Goal: Task Accomplishment & Management: Manage account settings

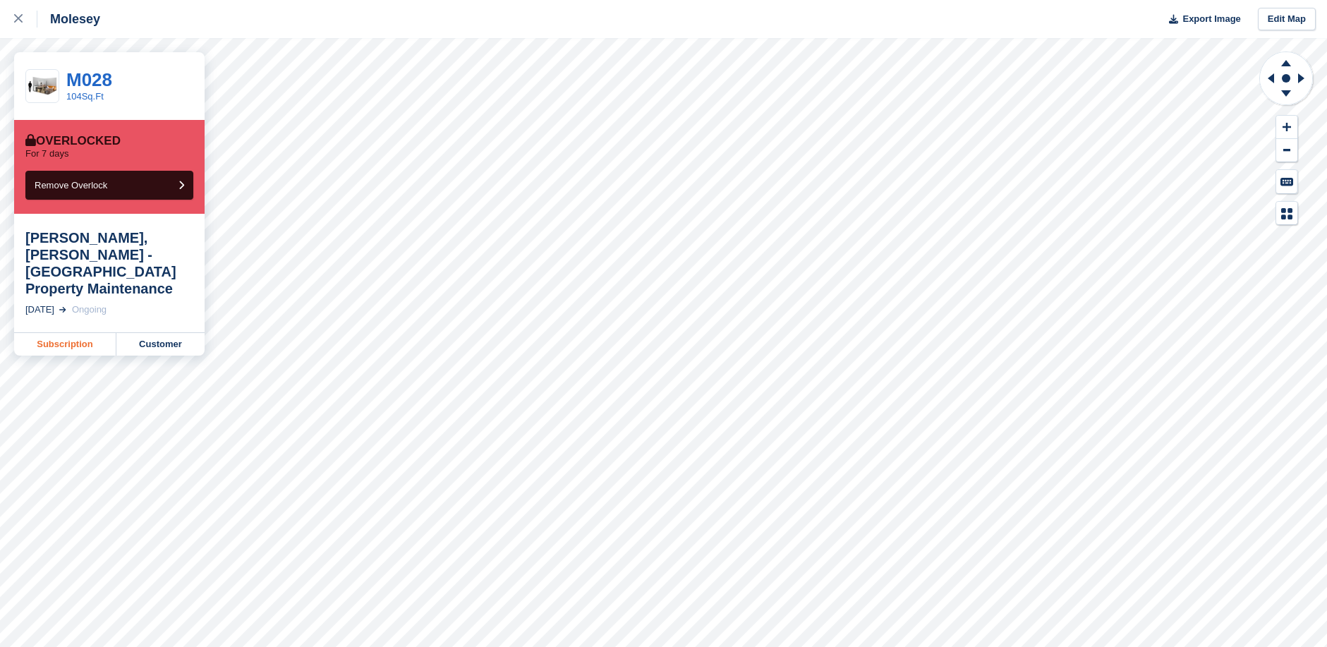
click at [70, 333] on link "Subscription" at bounding box center [65, 344] width 102 height 23
click at [163, 333] on link "Customer" at bounding box center [160, 344] width 88 height 23
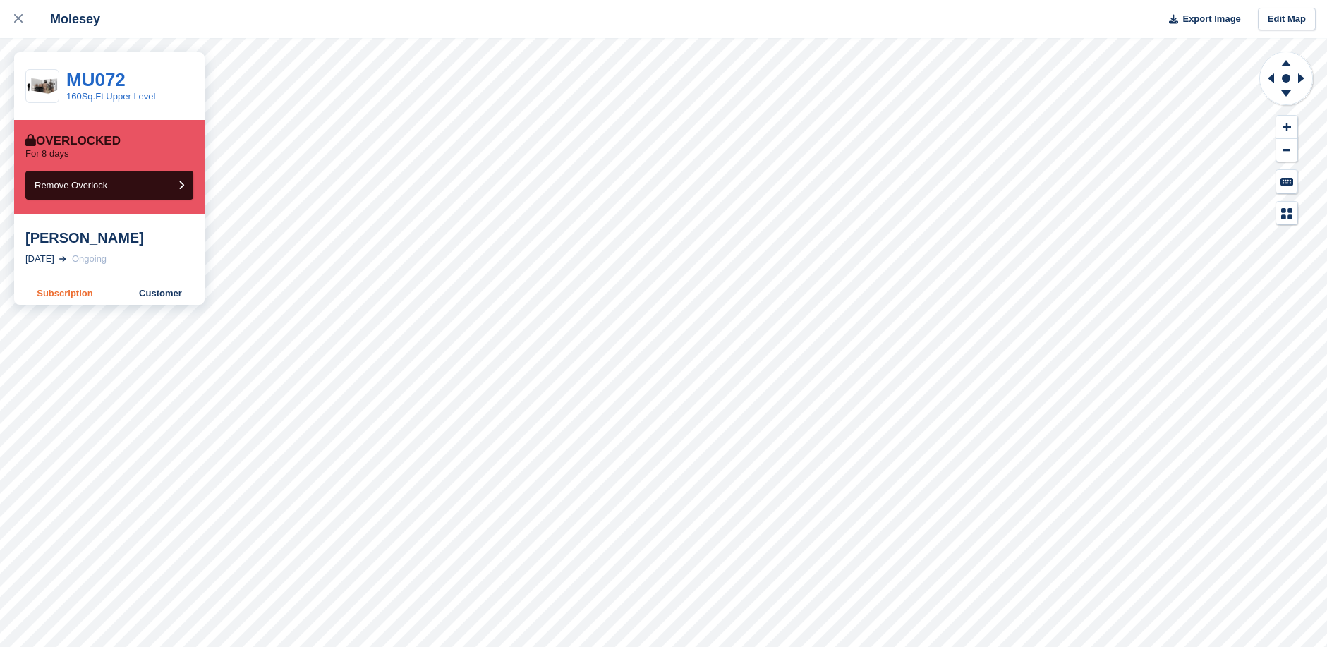
click at [71, 294] on link "Subscription" at bounding box center [65, 293] width 102 height 23
click at [68, 294] on link "Subscription" at bounding box center [65, 293] width 102 height 23
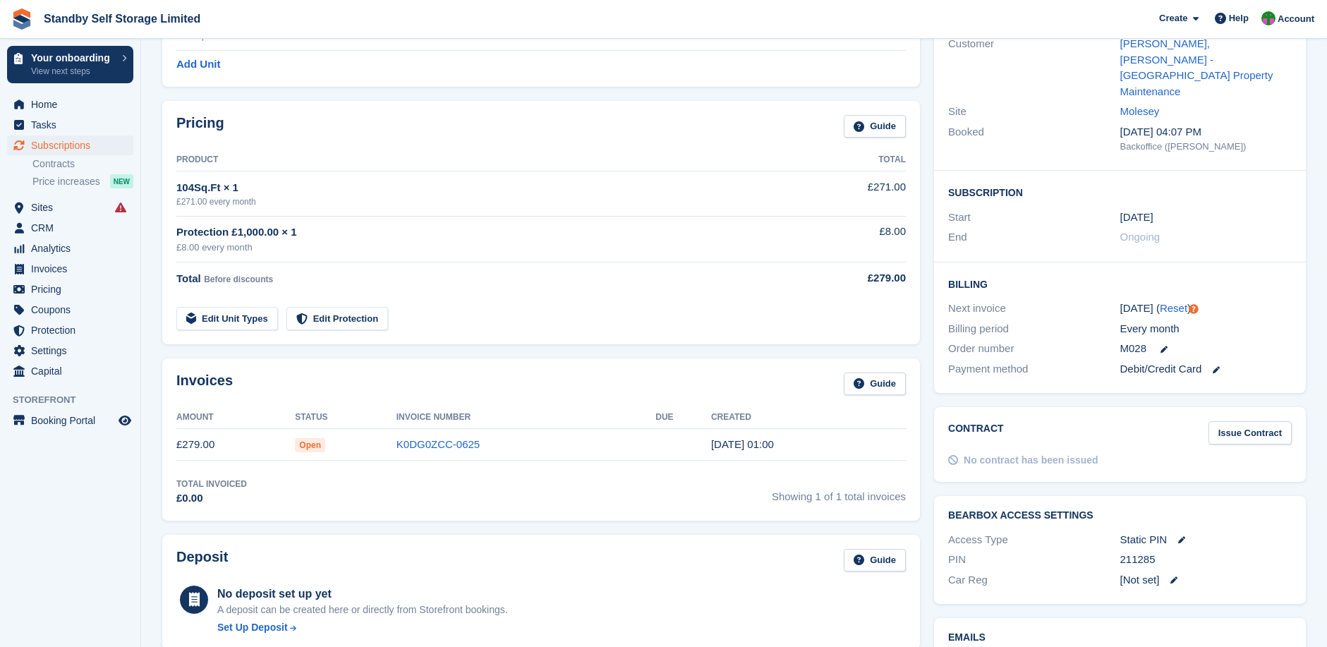
scroll to position [282, 0]
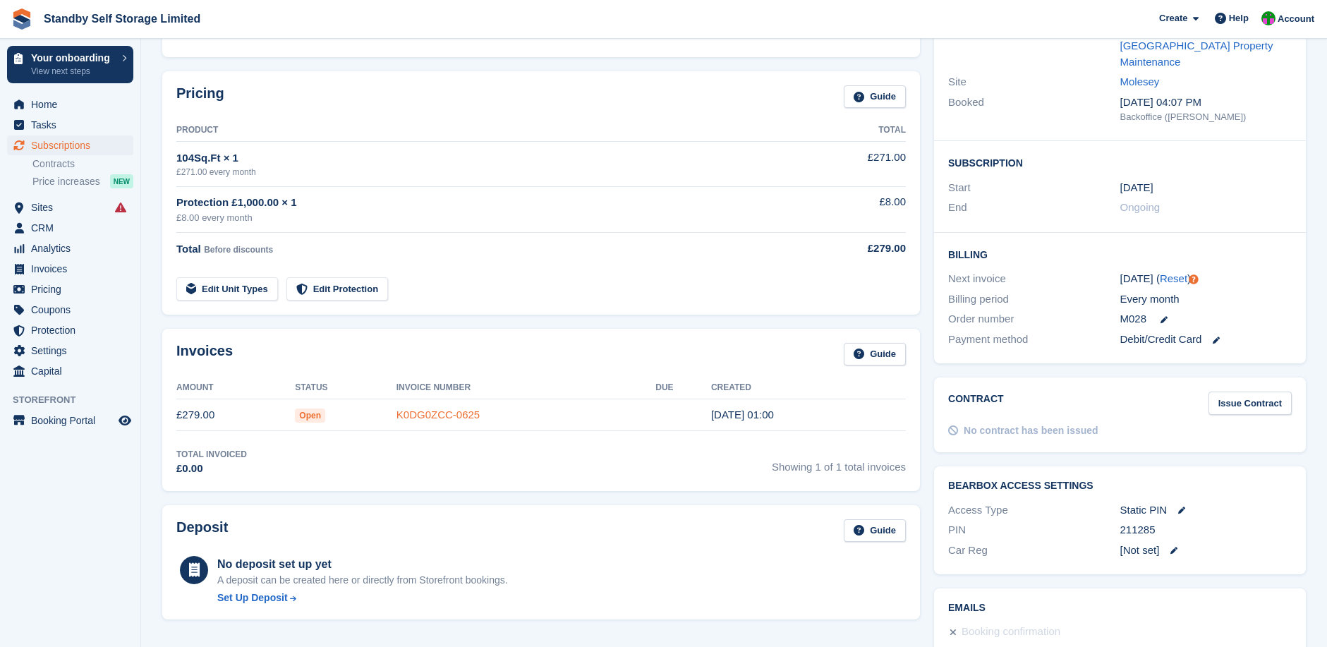
click at [442, 416] on link "K0DG0ZCC-0625" at bounding box center [438, 415] width 83 height 12
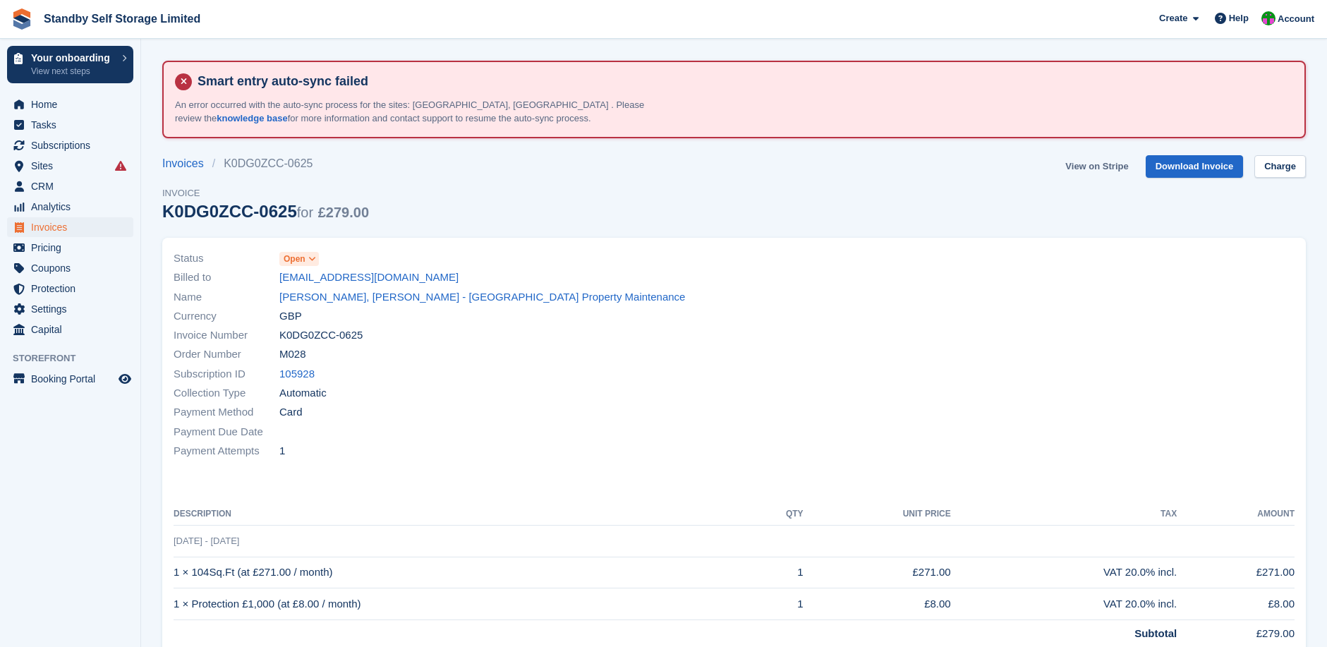
click at [1102, 168] on link "View on Stripe" at bounding box center [1097, 166] width 74 height 23
click at [1284, 169] on link "Charge" at bounding box center [1281, 166] width 52 height 23
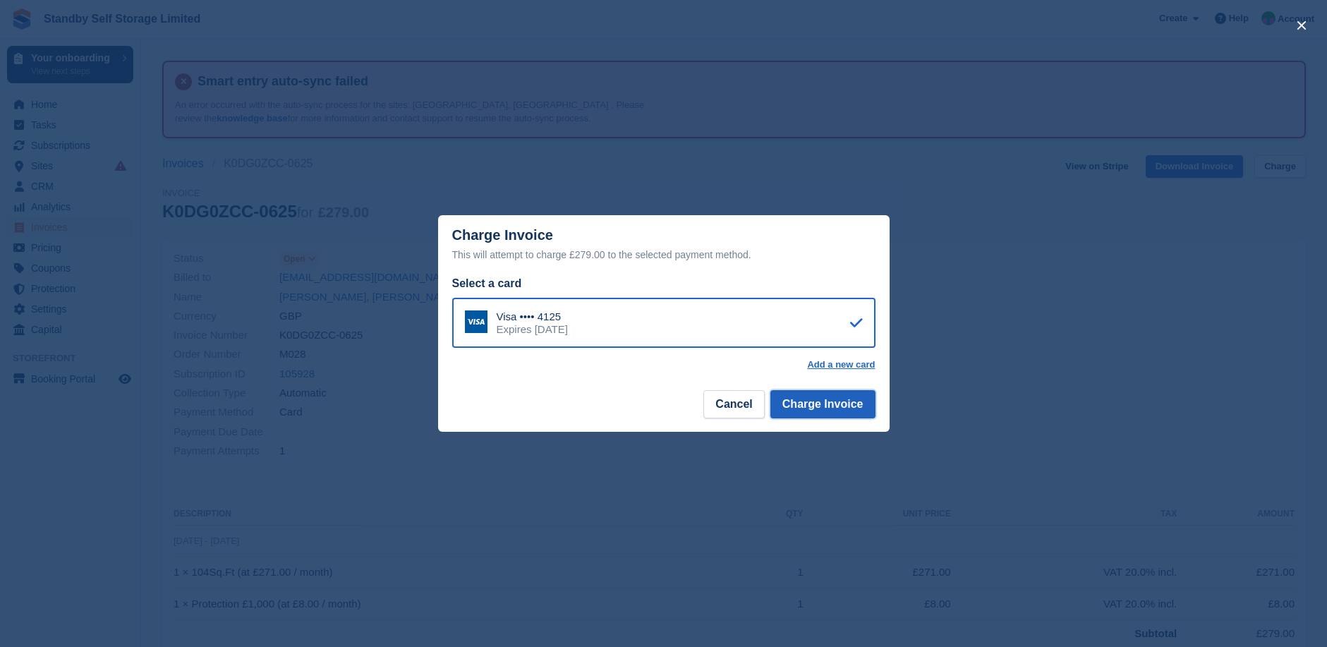
click at [815, 403] on button "Charge Invoice" at bounding box center [823, 404] width 105 height 28
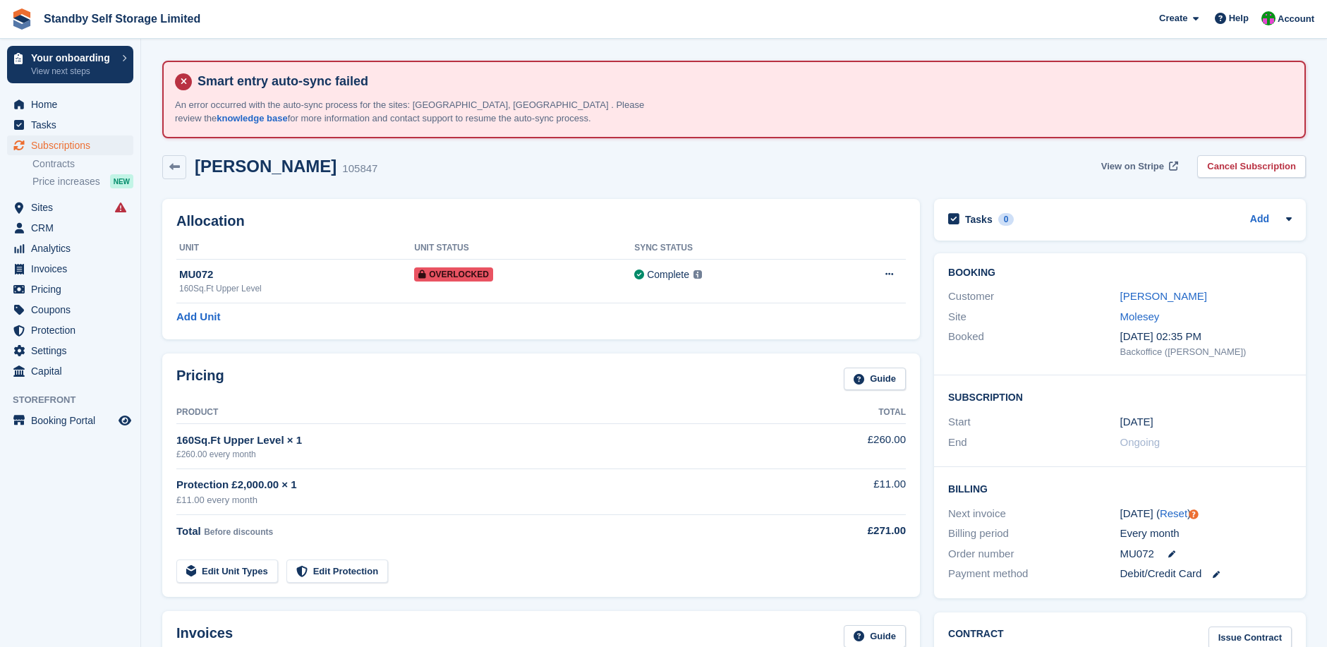
click at [1143, 161] on span "View on Stripe" at bounding box center [1133, 166] width 63 height 14
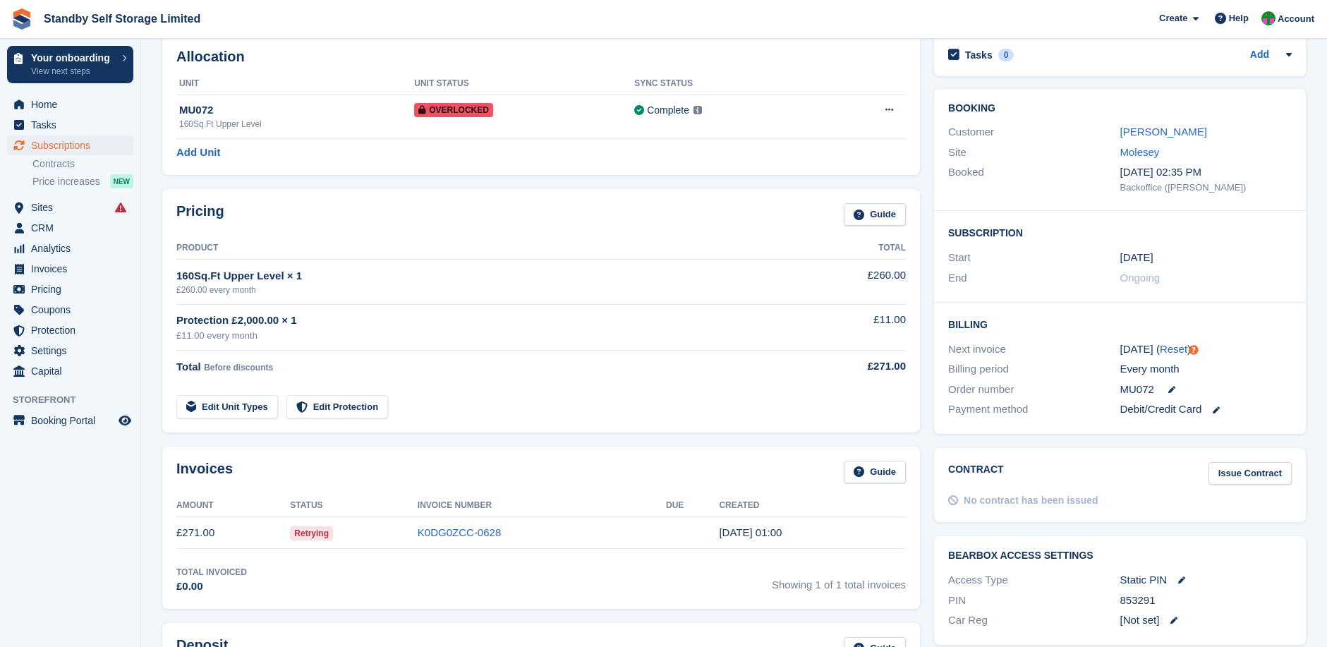
scroll to position [188, 0]
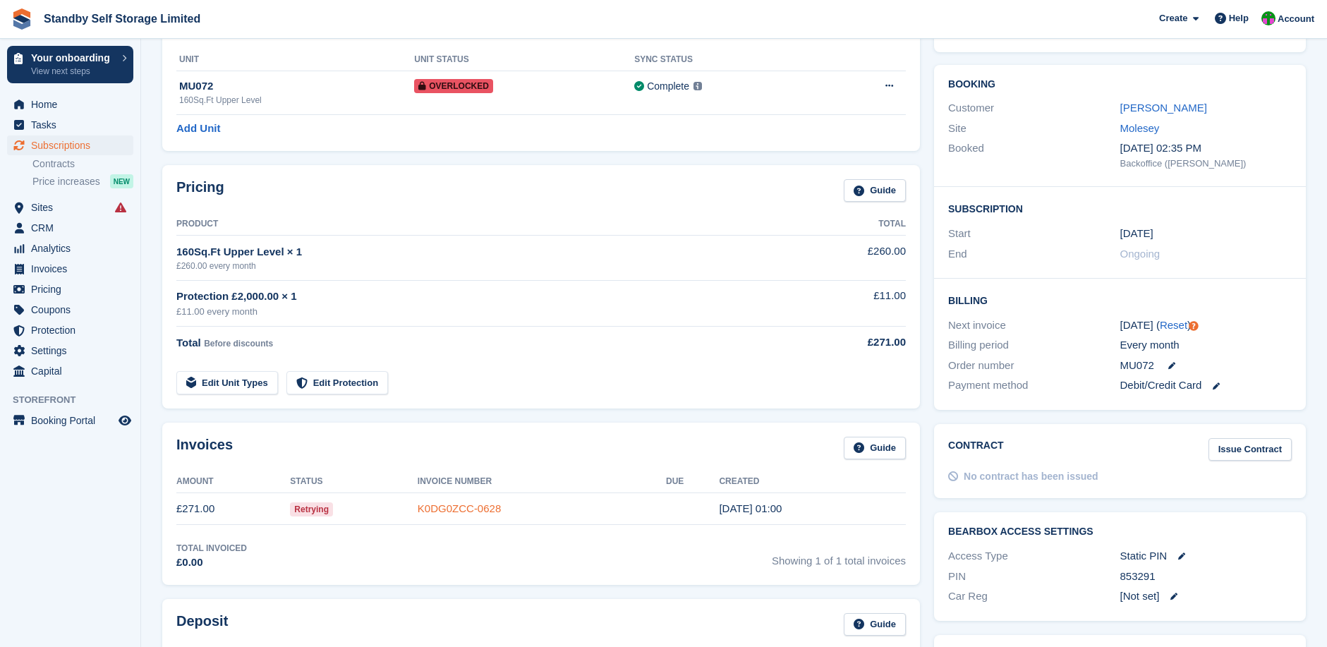
click at [459, 507] on link "K0DG0ZCC-0628" at bounding box center [459, 508] width 83 height 12
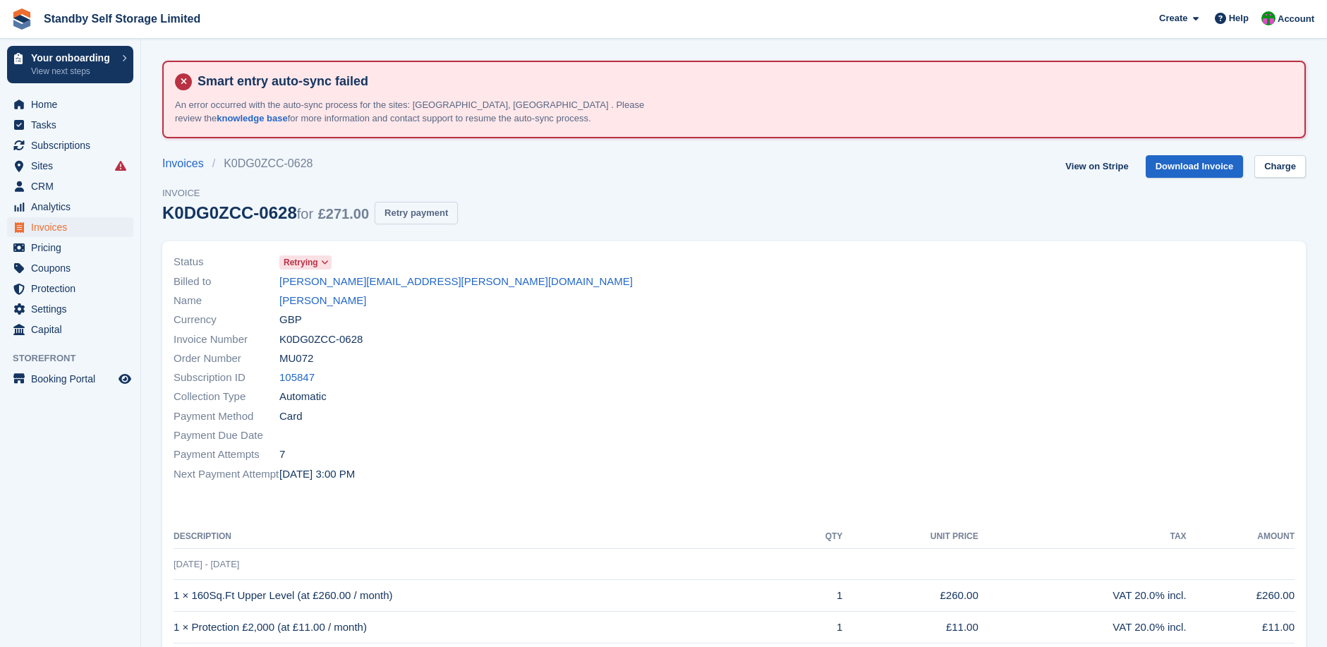
click at [428, 208] on button "Retry payment" at bounding box center [416, 213] width 83 height 23
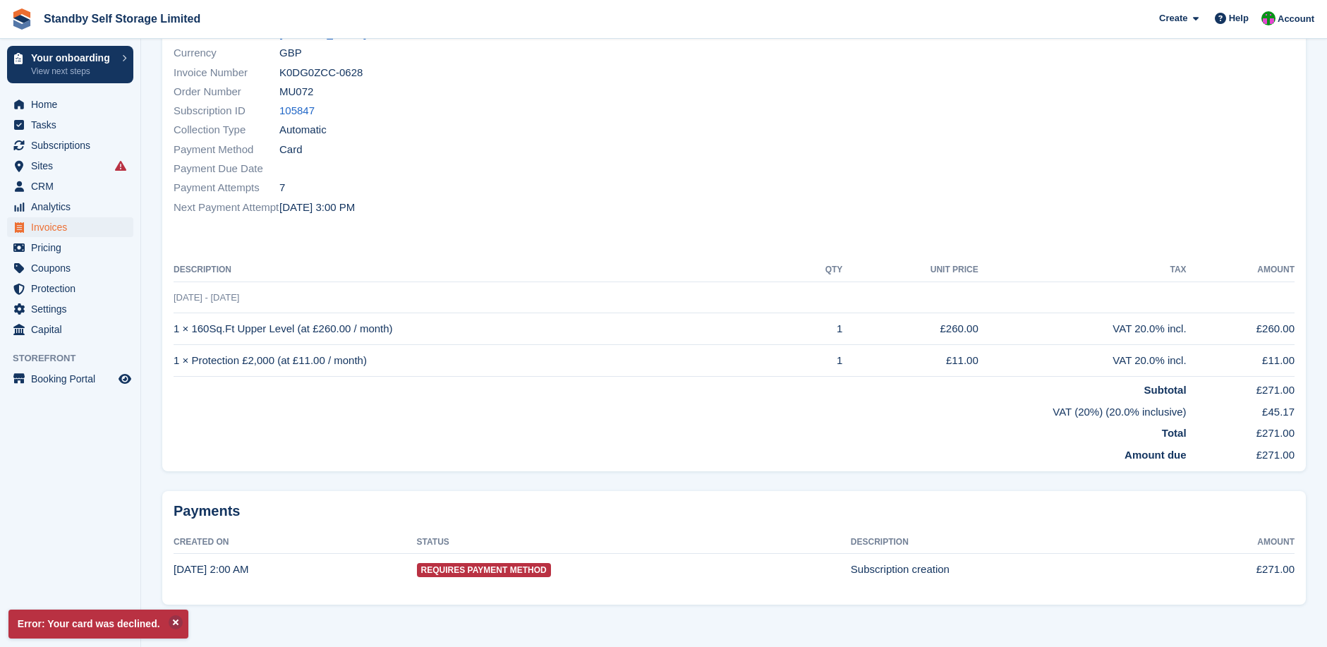
scroll to position [271, 0]
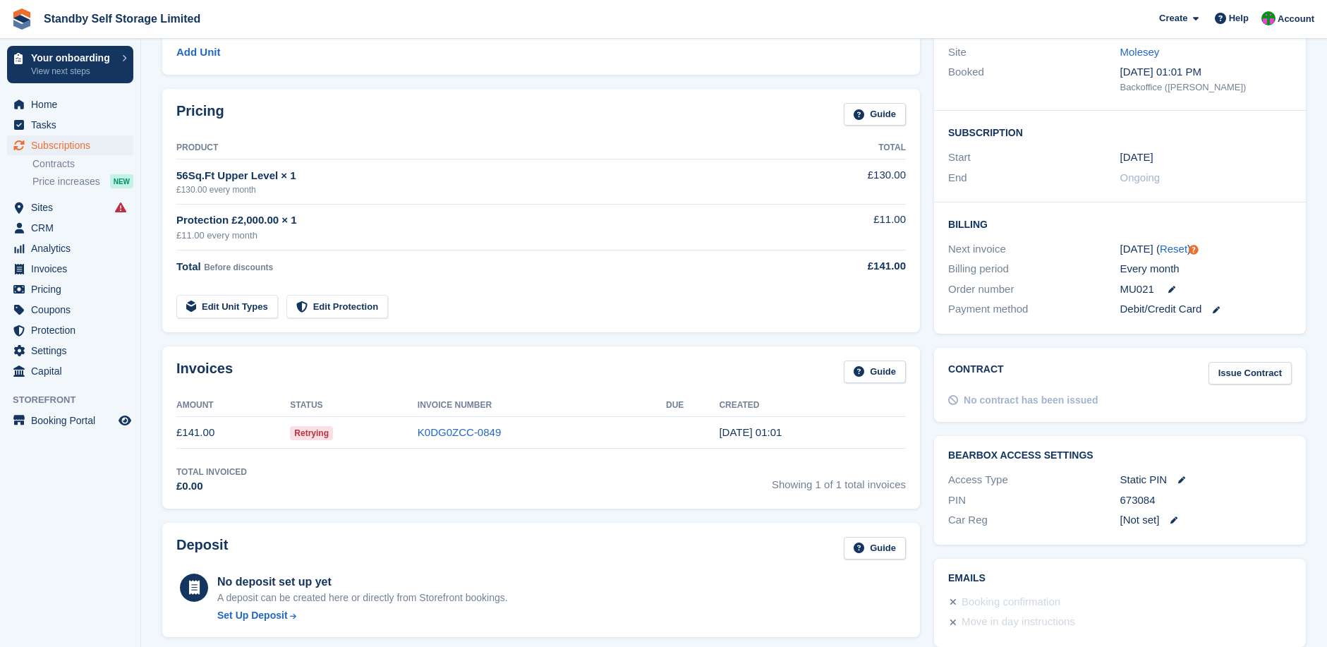
scroll to position [306, 0]
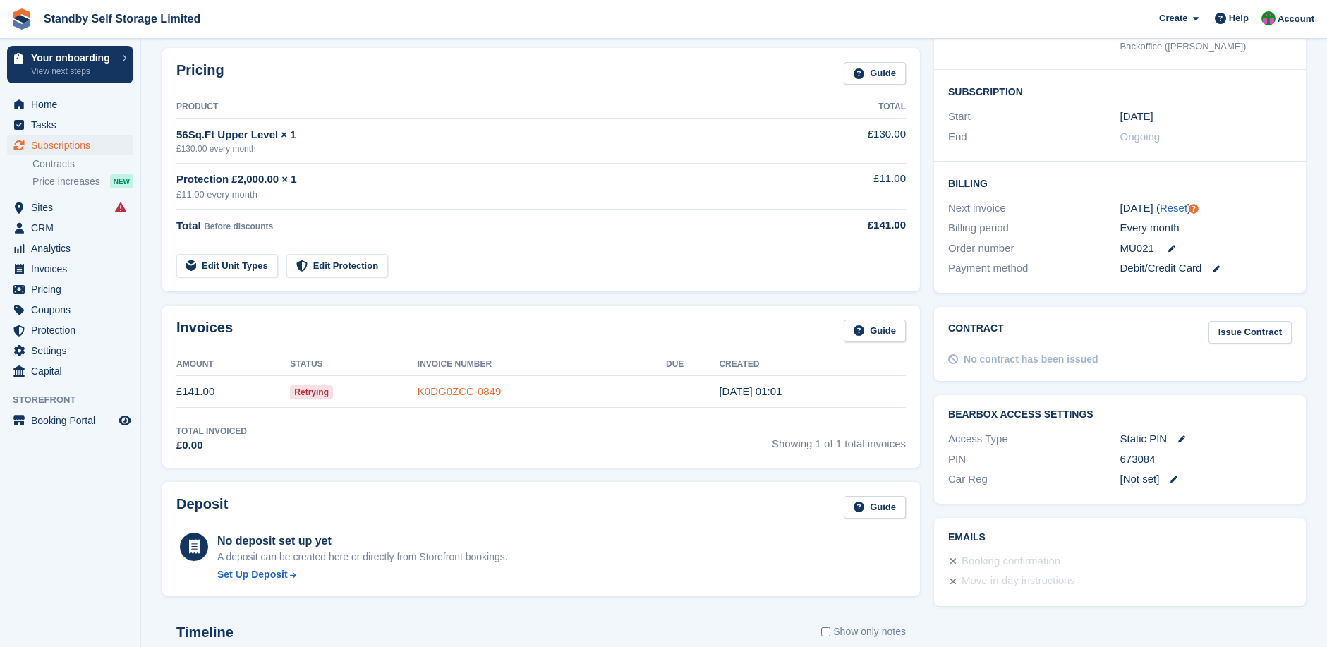
click at [471, 390] on link "K0DG0ZCC-0849" at bounding box center [459, 391] width 83 height 12
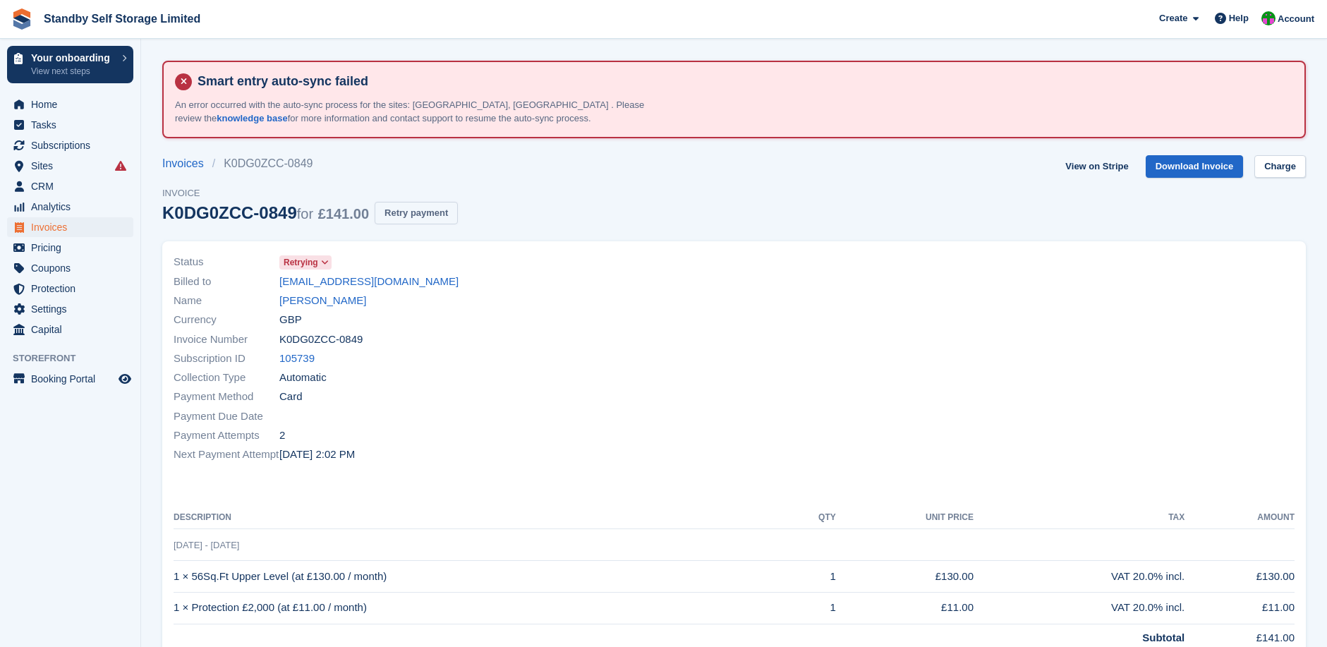
click at [428, 209] on button "Retry payment" at bounding box center [416, 213] width 83 height 23
